Goal: Task Accomplishment & Management: Manage account settings

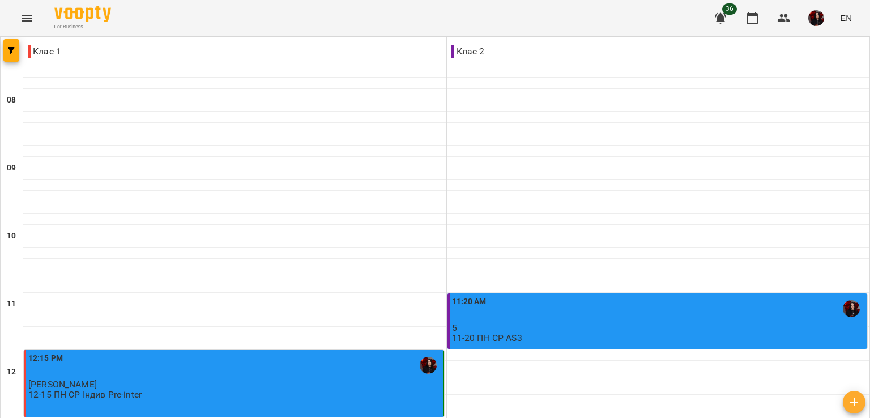
scroll to position [513, 0]
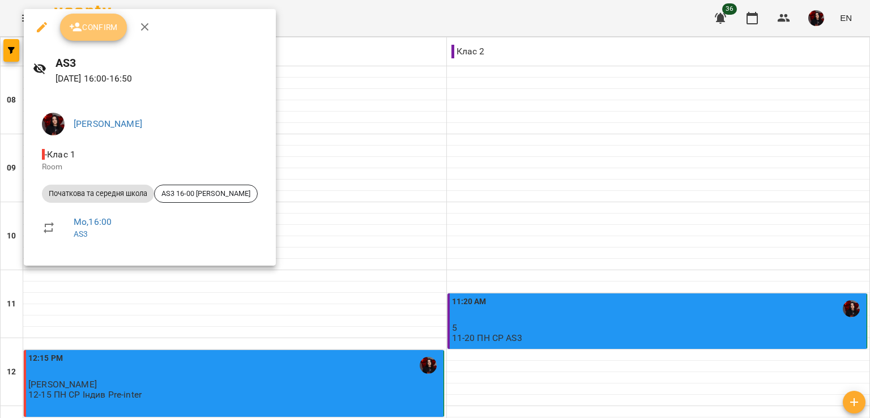
click at [91, 36] on button "Confirm" at bounding box center [93, 27] width 67 height 27
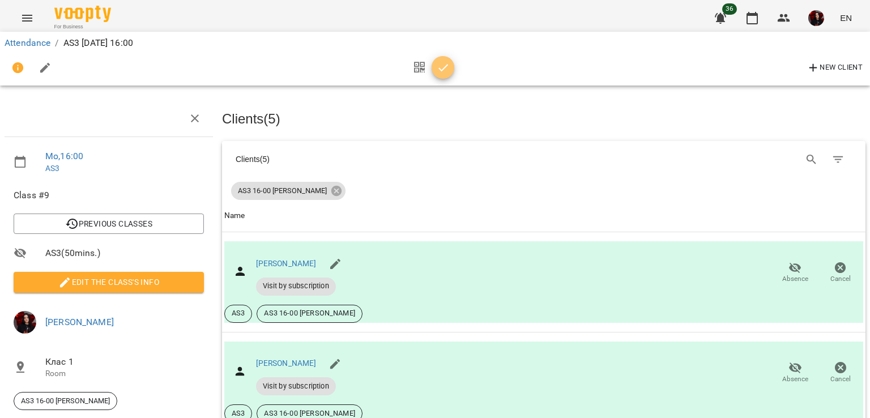
click at [438, 72] on icon "button" at bounding box center [444, 68] width 14 height 14
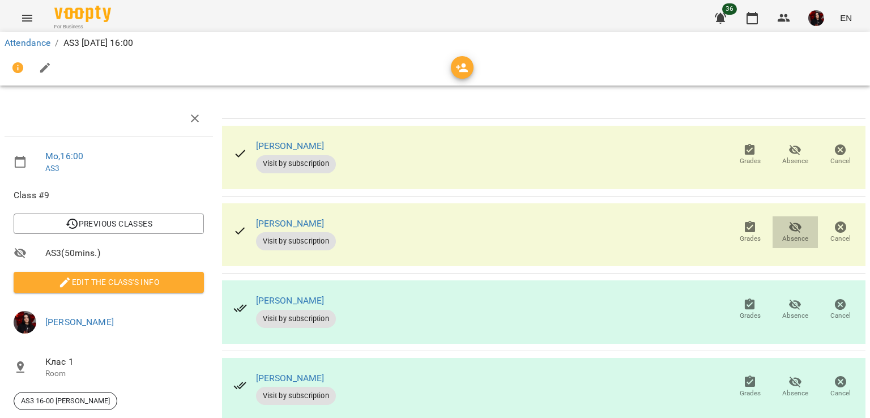
click at [793, 229] on span "Absence" at bounding box center [795, 231] width 32 height 23
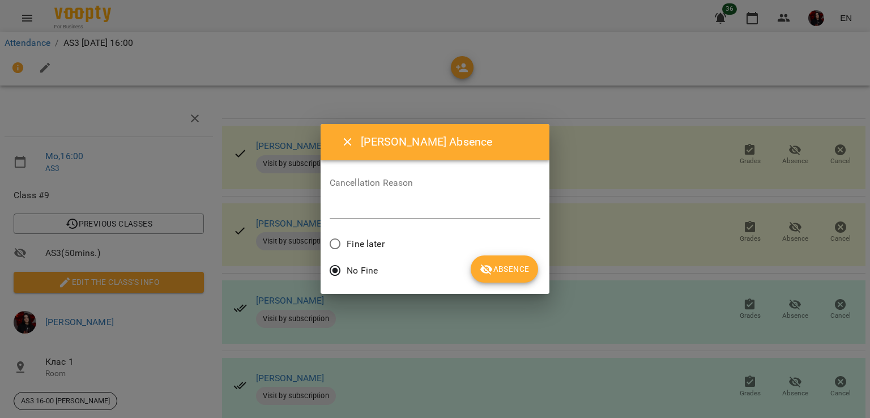
click at [371, 246] on span "Fine later" at bounding box center [365, 244] width 37 height 14
drag, startPoint x: 355, startPoint y: 187, endPoint x: 343, endPoint y: 179, distance: 14.5
click at [343, 179] on label "Cancellation Reason" at bounding box center [435, 182] width 211 height 9
click at [347, 211] on textarea at bounding box center [435, 209] width 211 height 11
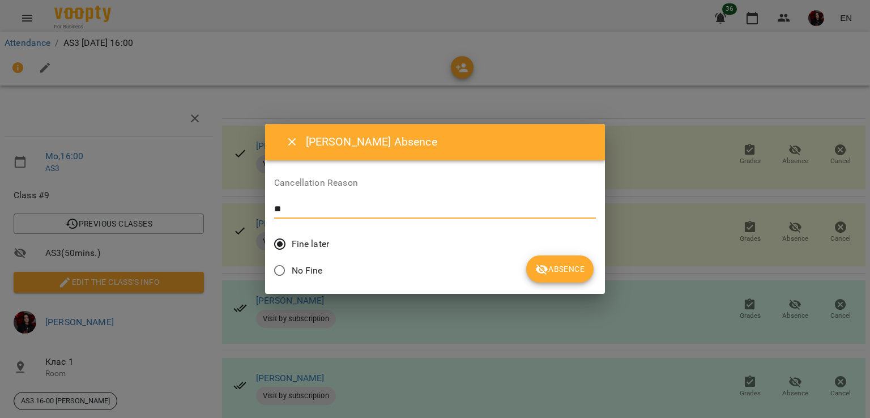
type textarea "*"
type textarea "******"
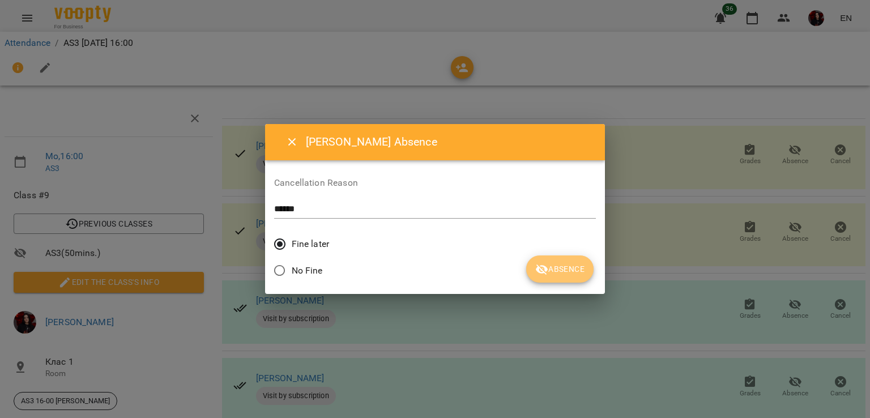
click at [535, 272] on span "Absence" at bounding box center [559, 269] width 49 height 14
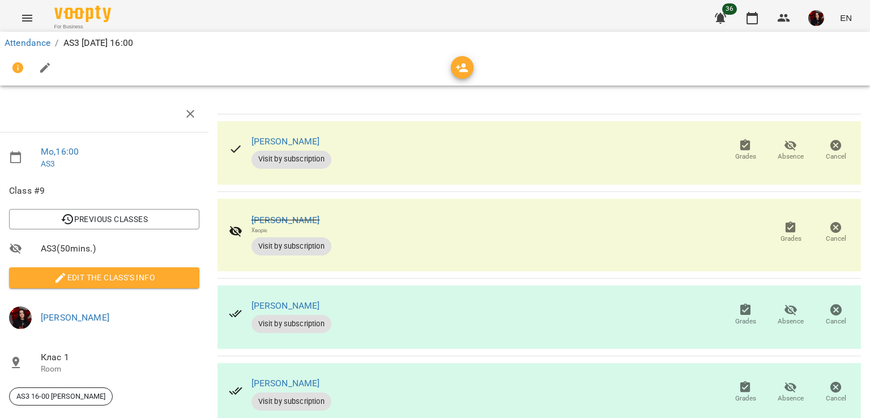
scroll to position [95, 5]
click at [789, 317] on span "Absence" at bounding box center [790, 322] width 26 height 10
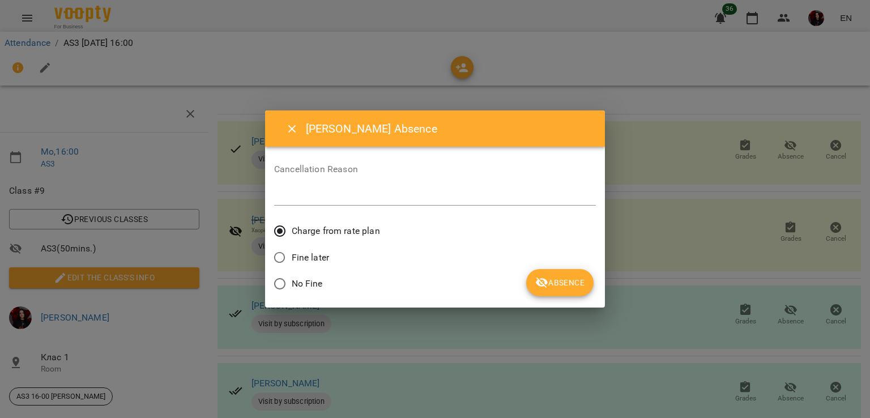
click at [315, 252] on span "Fine later" at bounding box center [310, 258] width 37 height 14
click at [323, 191] on textarea at bounding box center [435, 196] width 322 height 11
type textarea "*********"
click at [569, 281] on span "Absence" at bounding box center [559, 283] width 49 height 14
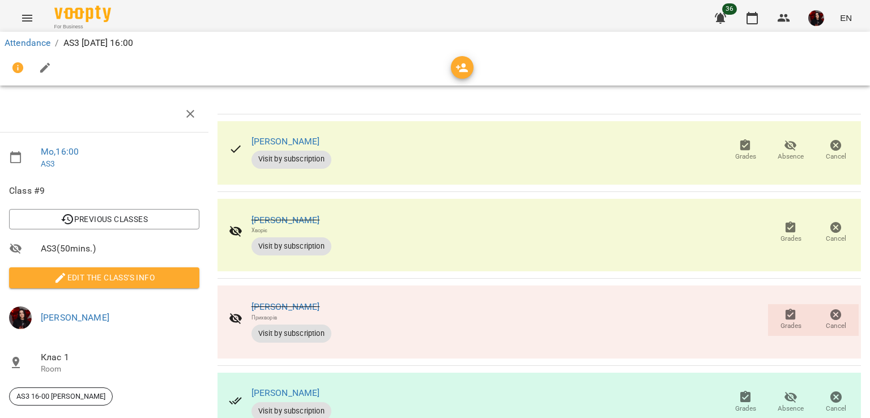
scroll to position [0, 5]
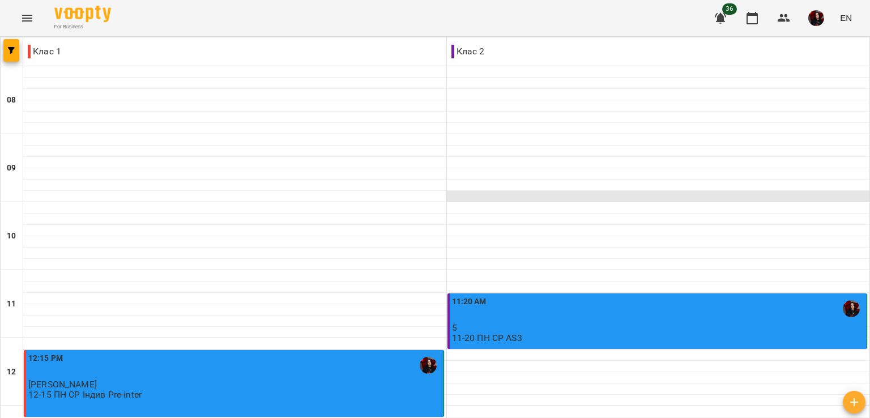
scroll to position [539, 0]
